Goal: Task Accomplishment & Management: Use online tool/utility

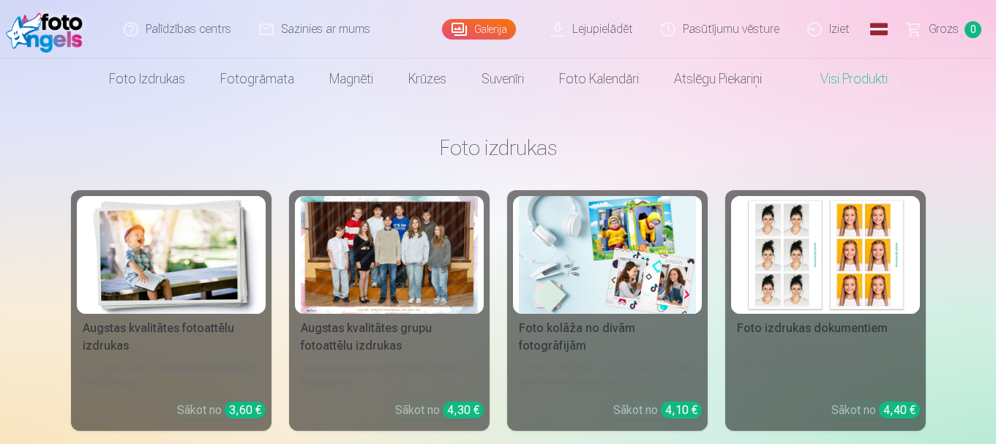
click at [820, 42] on link "Iziet" at bounding box center [829, 29] width 70 height 59
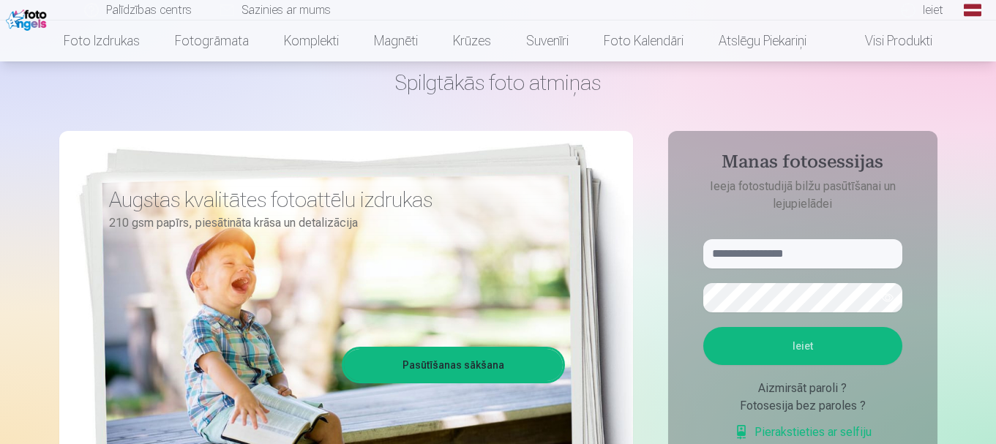
scroll to position [75, 0]
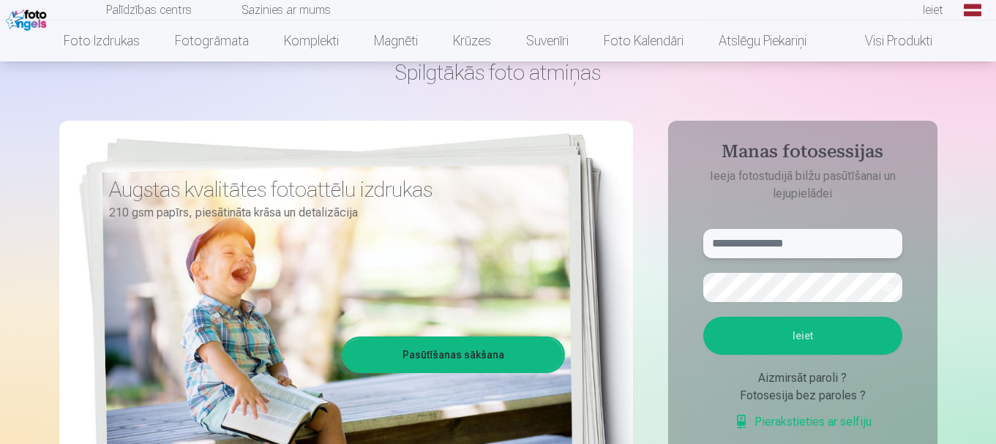
click at [795, 249] on input "text" at bounding box center [802, 243] width 199 height 29
click at [695, 152] on h4 "Manas fotosessijas" at bounding box center [803, 154] width 228 height 26
click at [786, 236] on input "text" at bounding box center [802, 243] width 199 height 29
click at [678, 243] on aside "Manas fotosessijas Ieeja fotostudijā bilžu pasūtīšanai un lejupielādei Ieiet Ai…" at bounding box center [802, 322] width 269 height 403
click at [731, 247] on input "text" at bounding box center [802, 243] width 199 height 29
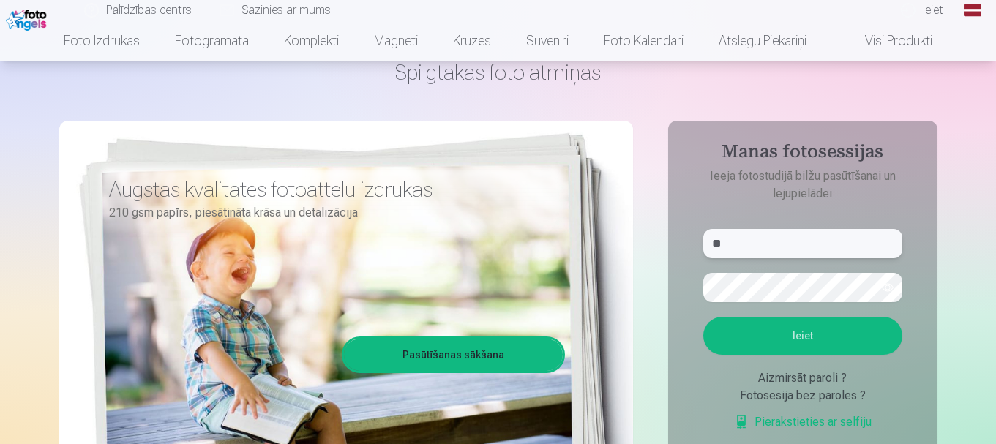
type input "*"
type input "**********"
click at [777, 335] on button "Ieiet" at bounding box center [802, 336] width 199 height 38
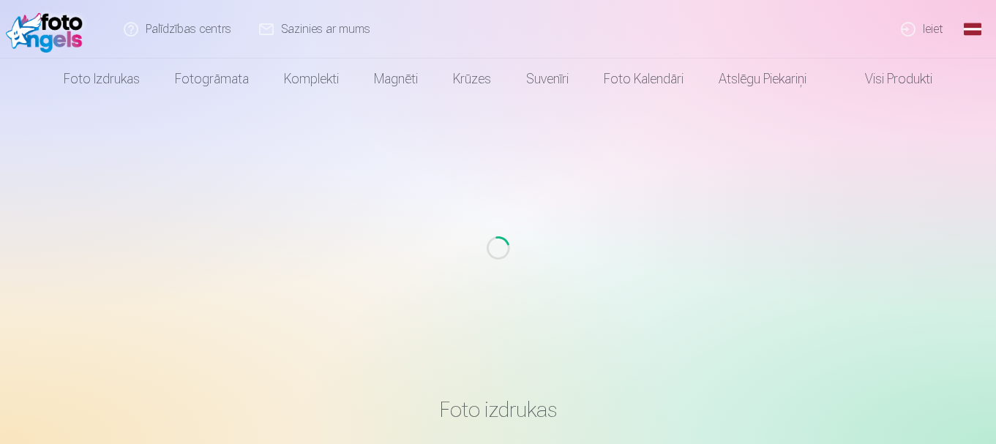
scroll to position [75, 0]
